Goal: Task Accomplishment & Management: Manage account settings

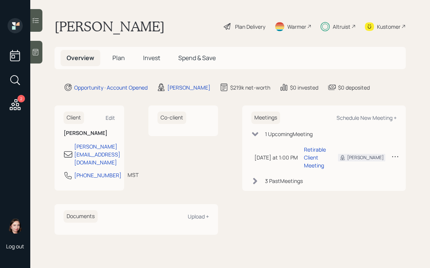
click at [118, 59] on span "Plan" at bounding box center [118, 58] width 12 height 8
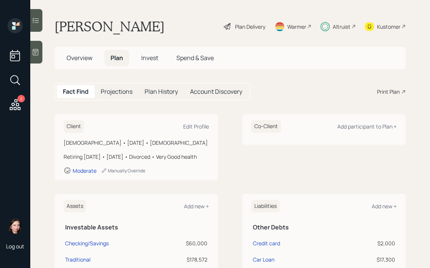
click at [154, 54] on span "Invest" at bounding box center [149, 58] width 17 height 8
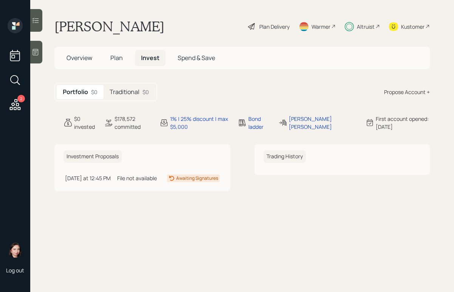
click at [140, 96] on div "Traditional $0" at bounding box center [129, 92] width 51 height 14
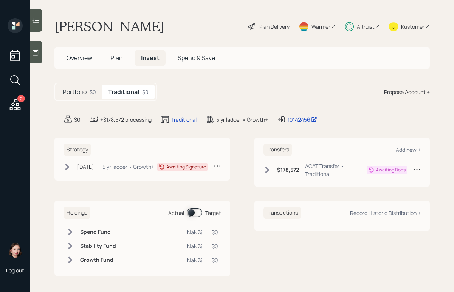
click at [70, 170] on icon at bounding box center [68, 167] width 8 height 8
click at [66, 161] on div "Strategy Propose + [DATE] [DATE] 4:24 PM EDT 5 yr ladder • Growth+ Implemented" at bounding box center [142, 159] width 176 height 42
click at [69, 165] on icon at bounding box center [68, 167] width 8 height 8
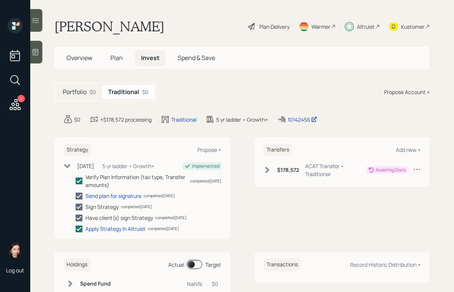
click at [70, 164] on icon at bounding box center [68, 167] width 8 height 8
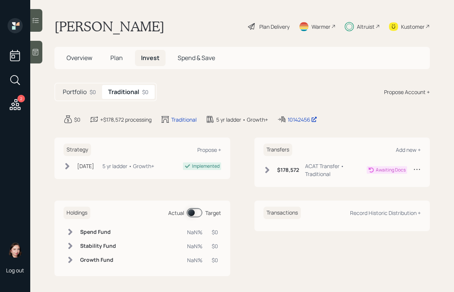
click at [267, 172] on icon at bounding box center [268, 170] width 8 height 8
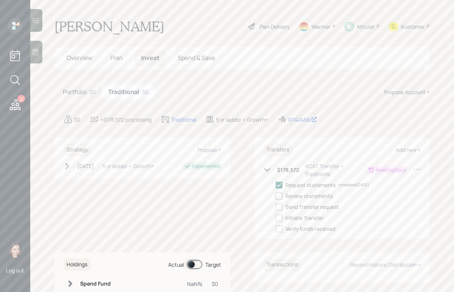
click at [276, 199] on div at bounding box center [279, 196] width 7 height 7
click at [275, 196] on input "checkbox" at bounding box center [275, 196] width 0 height 0
checkbox input "true"
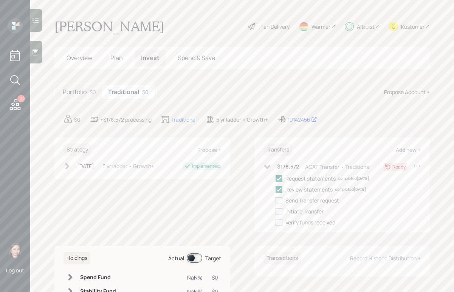
click at [266, 167] on icon at bounding box center [268, 167] width 8 height 8
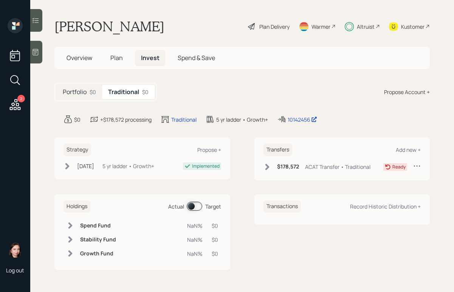
click at [309, 110] on main "[PERSON_NAME] Plan Delivery Warmer Altruist Kustomer Overview Plan Invest Spend…" at bounding box center [242, 146] width 424 height 292
click at [66, 164] on icon at bounding box center [67, 166] width 4 height 6
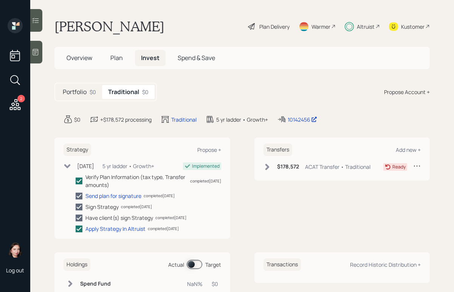
click at [73, 165] on div "[DATE] [DATE] 4:24 PM EDT 5 yr ladder • Growth+" at bounding box center [109, 166] width 91 height 8
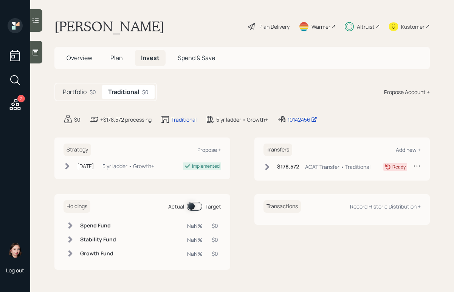
click at [283, 95] on div "Portfolio $0 Traditional $0 Propose Account +" at bounding box center [242, 92] width 376 height 19
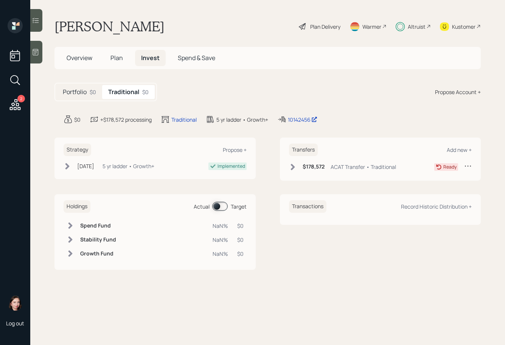
click at [292, 166] on icon at bounding box center [292, 167] width 4 height 6
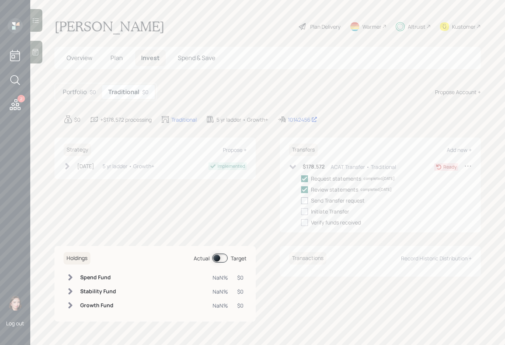
click at [306, 199] on div at bounding box center [304, 200] width 7 height 7
click at [301, 200] on input "checkbox" at bounding box center [301, 200] width 0 height 0
checkbox input "true"
click at [304, 211] on div at bounding box center [304, 211] width 7 height 7
click at [301, 211] on input "checkbox" at bounding box center [301, 211] width 0 height 0
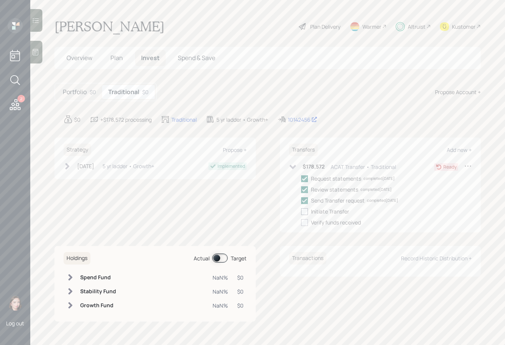
checkbox input "true"
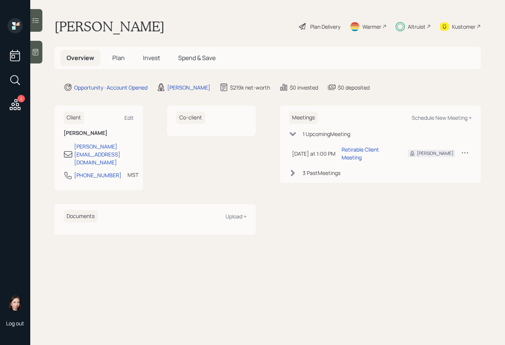
click at [123, 61] on span "Plan" at bounding box center [118, 58] width 12 height 8
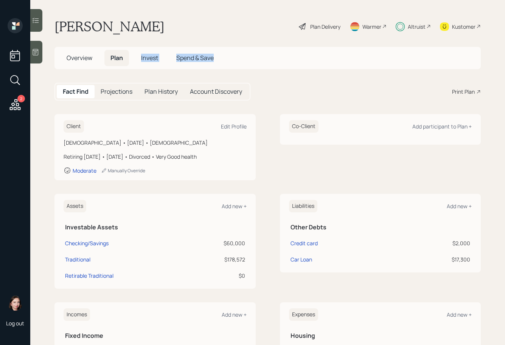
drag, startPoint x: 132, startPoint y: 61, endPoint x: 238, endPoint y: 82, distance: 108.0
click at [201, 74] on main "Benny Gonzalez sanchez Plan Delivery Warmer Altruist Kustomer Overview Plan Inv…" at bounding box center [267, 172] width 475 height 345
click at [284, 45] on main "Benny Gonzalez sanchez Plan Delivery Warmer Altruist Kustomer Overview Plan Inv…" at bounding box center [267, 172] width 475 height 345
click at [148, 59] on span "Invest" at bounding box center [149, 58] width 17 height 8
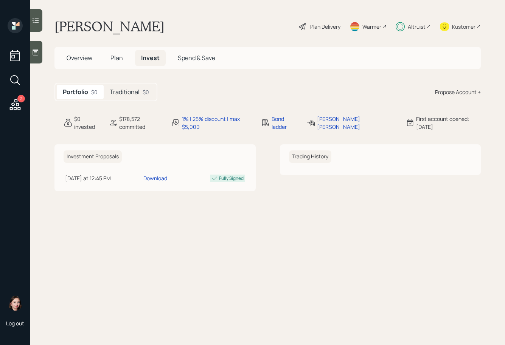
click at [130, 92] on h5 "Traditional" at bounding box center [125, 91] width 30 height 7
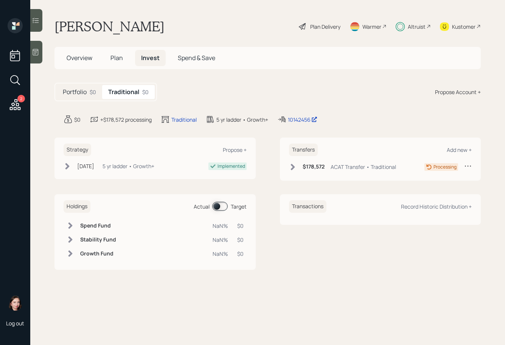
click at [67, 171] on div "Sep 19, 2025 Friday, September 19, 2025 4:24 PM EDT 5 yr ladder • Growth+ Imple…" at bounding box center [155, 167] width 183 height 11
click at [68, 168] on icon at bounding box center [67, 166] width 4 height 6
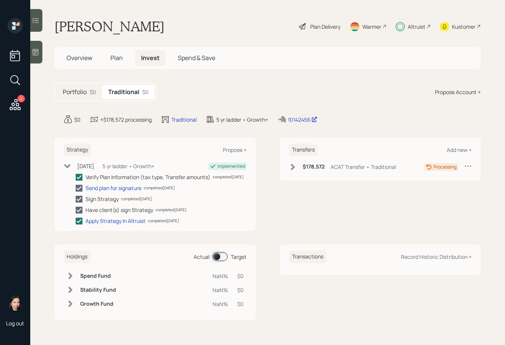
click at [21, 104] on icon at bounding box center [15, 105] width 14 height 14
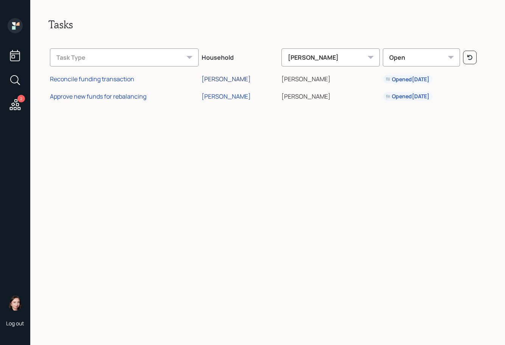
click at [218, 78] on div "Douglas Speeckaert" at bounding box center [226, 79] width 49 height 8
